Goal: Task Accomplishment & Management: Complete application form

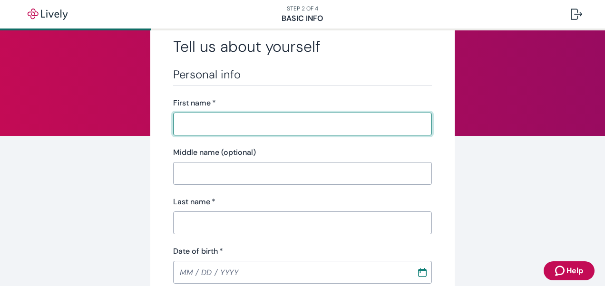
scroll to position [261, 0]
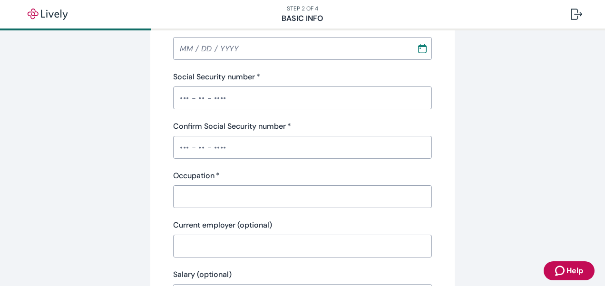
click at [252, 101] on input "Social Security number   *" at bounding box center [302, 98] width 259 height 19
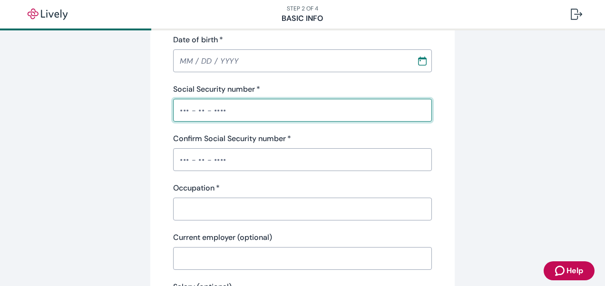
scroll to position [274, 0]
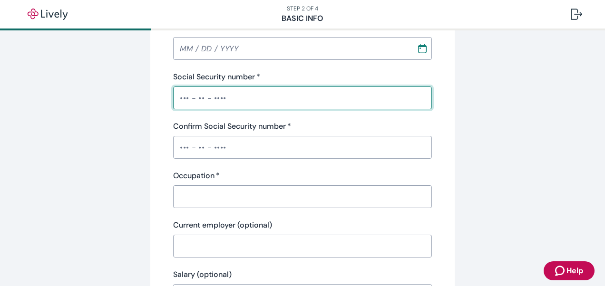
type input "•••-•"
type input "Robe"
type input "L"
type input "[PERSON_NAME]"
type input "[DATE]"
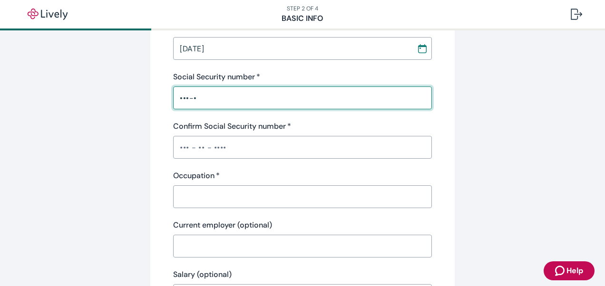
type input "[PHONE_NUMBER]"
type input "[STREET_ADDRESS]"
type input "Suite 100"
type input "[GEOGRAPHIC_DATA]"
type input "46250"
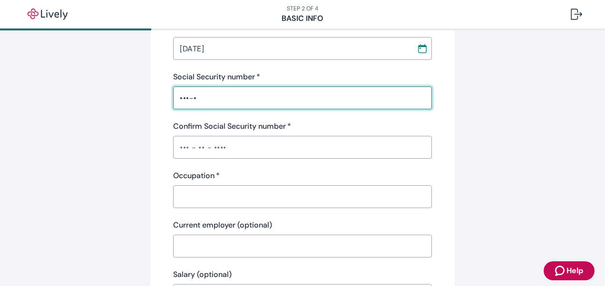
click at [223, 149] on div "​" at bounding box center [302, 147] width 259 height 23
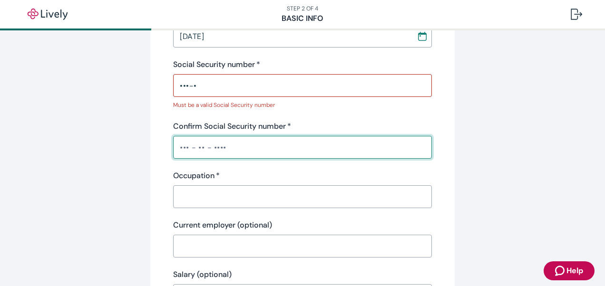
scroll to position [261, 0]
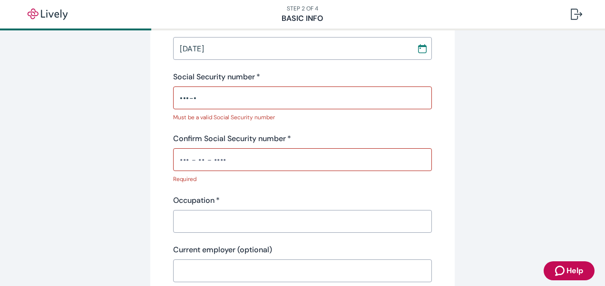
click at [217, 148] on div "Confirm Social Security number   * ​" at bounding box center [302, 152] width 259 height 38
click at [221, 157] on input "Confirm Social Security number   *" at bounding box center [302, 159] width 259 height 19
click at [196, 95] on input "•••-•" at bounding box center [302, 98] width 259 height 19
type input "•••-••-657"
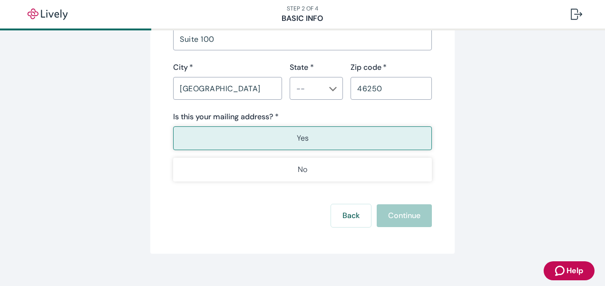
scroll to position [722, 0]
